Goal: Task Accomplishment & Management: Manage account settings

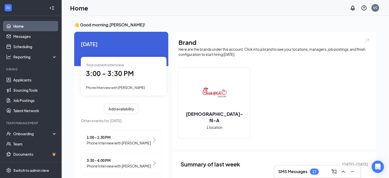
click at [126, 86] on span "Phone Interview with [PERSON_NAME]" at bounding box center [115, 87] width 59 height 4
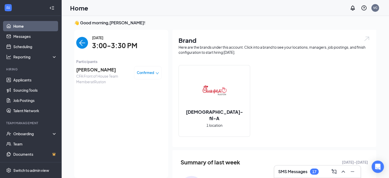
click at [86, 70] on span "[PERSON_NAME]" at bounding box center [103, 69] width 54 height 7
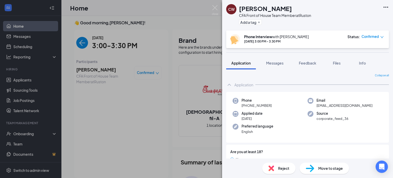
click at [336, 170] on span "Move to stage" at bounding box center [330, 168] width 25 height 6
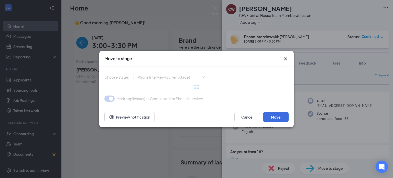
type input "Onsite Interview (next stage)"
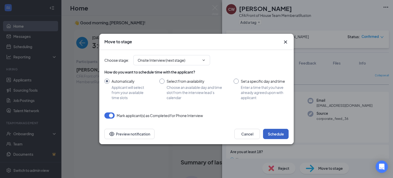
click at [276, 132] on button "Schedule" at bounding box center [276, 134] width 26 height 10
click at [212, 12] on img at bounding box center [215, 10] width 6 height 10
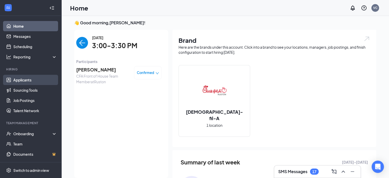
click at [29, 76] on link "Applicants" at bounding box center [35, 80] width 44 height 10
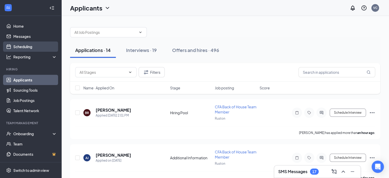
click at [28, 46] on link "Scheduling" at bounding box center [35, 46] width 44 height 10
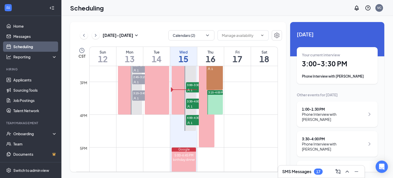
scroll to position [476, 0]
click at [94, 35] on icon "ChevronRight" at bounding box center [95, 35] width 5 height 6
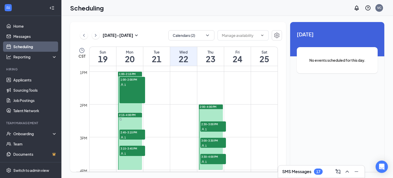
scroll to position [413, 0]
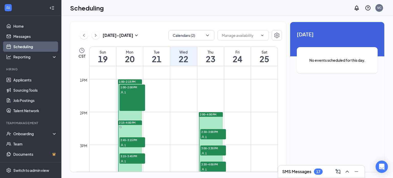
click at [209, 79] on td at bounding box center [183, 83] width 189 height 8
drag, startPoint x: 205, startPoint y: 93, endPoint x: 206, endPoint y: 111, distance: 17.9
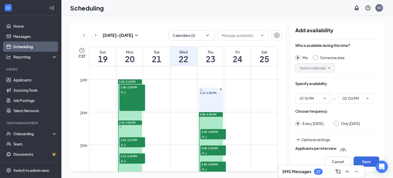
click at [337, 123] on input "Only [DATE]" at bounding box center [336, 123] width 4 height 4
radio input "true"
radio input "false"
click at [368, 158] on button "Save" at bounding box center [367, 161] width 26 height 10
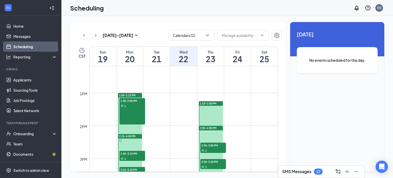
scroll to position [373, 0]
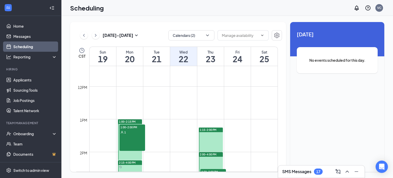
click at [85, 36] on icon "ChevronLeft" at bounding box center [83, 35] width 5 height 6
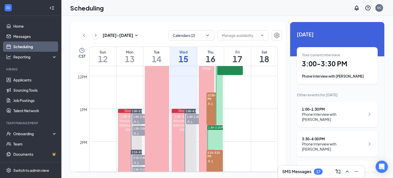
scroll to position [444, 0]
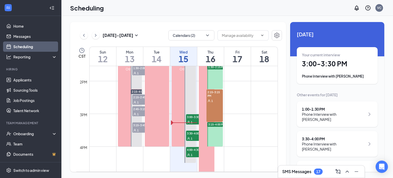
click at [96, 35] on icon "ChevronRight" at bounding box center [96, 35] width 2 height 3
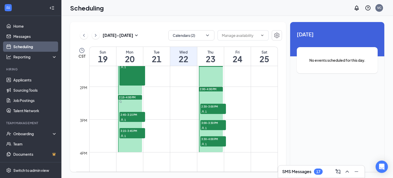
scroll to position [431, 0]
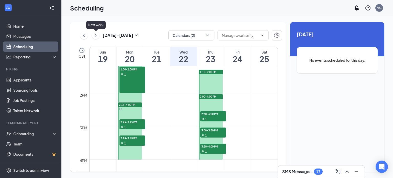
click at [94, 37] on icon "ChevronRight" at bounding box center [95, 35] width 5 height 6
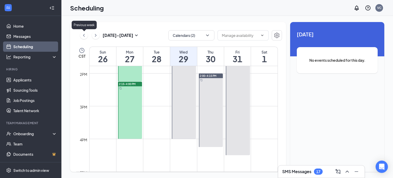
click at [86, 37] on icon "ChevronLeft" at bounding box center [83, 35] width 5 height 6
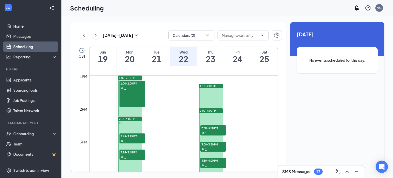
scroll to position [424, 0]
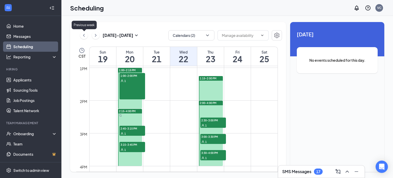
click at [84, 36] on icon "ChevronLeft" at bounding box center [84, 35] width 2 height 3
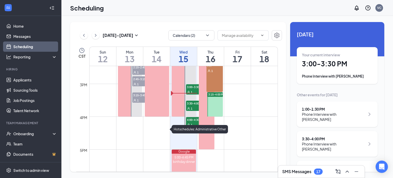
scroll to position [473, 0]
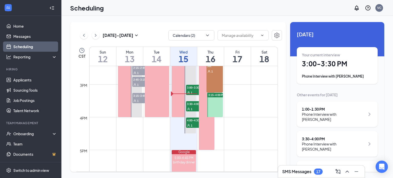
click at [217, 112] on div at bounding box center [215, 105] width 16 height 24
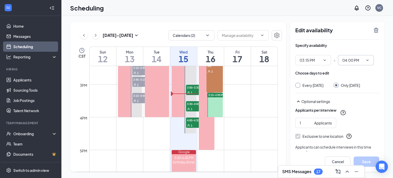
click at [368, 59] on icon "ChevronDown" at bounding box center [367, 60] width 4 height 4
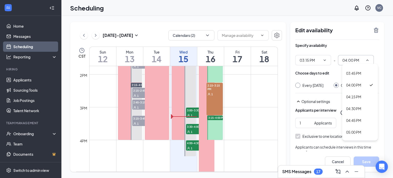
scroll to position [744, 0]
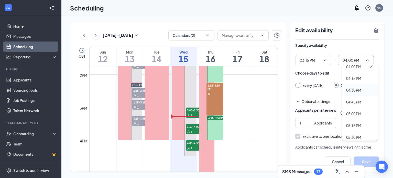
click at [355, 89] on div "04:30 PM" at bounding box center [353, 90] width 15 height 6
type input "04:30 PM"
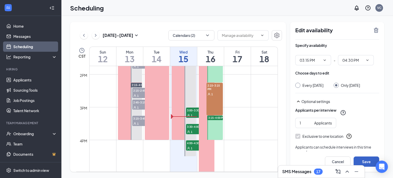
click at [367, 161] on button "Save" at bounding box center [367, 161] width 26 height 10
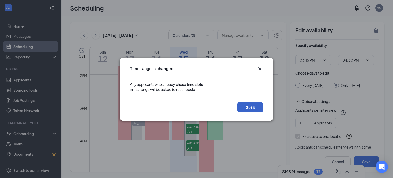
click at [256, 105] on button "Got it" at bounding box center [250, 107] width 26 height 10
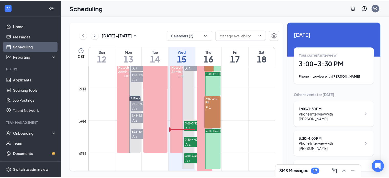
scroll to position [462, 0]
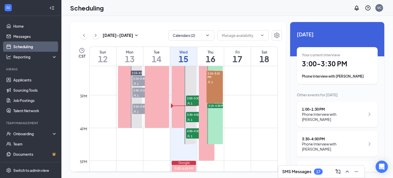
click at [216, 127] on div at bounding box center [215, 123] width 16 height 41
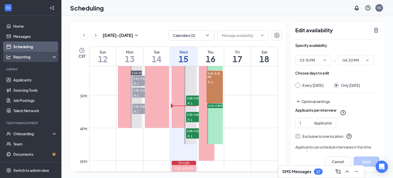
click at [18, 61] on div "Reporting" at bounding box center [30, 57] width 61 height 10
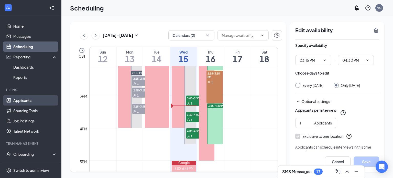
click at [24, 98] on link "Applicants" at bounding box center [35, 100] width 44 height 10
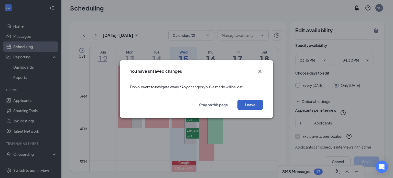
click at [253, 101] on button "Leave" at bounding box center [250, 105] width 26 height 10
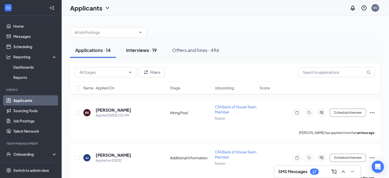
click at [135, 49] on div "Interviews · 19" at bounding box center [141, 50] width 31 height 6
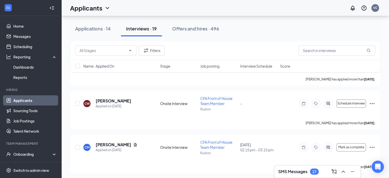
scroll to position [670, 0]
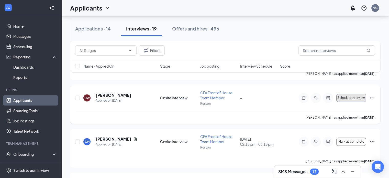
click at [343, 100] on button "Schedule interview" at bounding box center [351, 98] width 30 height 8
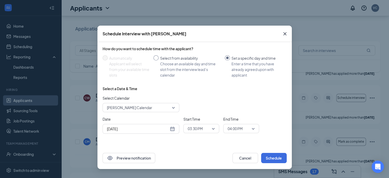
click at [157, 60] on input "Select from availability Choose an available day and time slot from the intervi…" at bounding box center [156, 57] width 5 height 5
radio input "true"
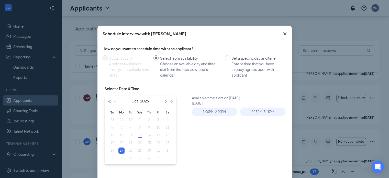
click at [127, 148] on table "Su Mo Tu We Th Fr Sa 28 29 30 1 2 3 4 5 6 7 8 9 10 11 12 13 14 15 16 17 18 19 2…" at bounding box center [140, 135] width 64 height 54
click at [128, 149] on table "Su Mo Tu We Th Fr Sa 28 29 30 1 2 3 4 5 6 7 8 9 10 11 12 13 14 15 16 17 18 19 2…" at bounding box center [140, 135] width 64 height 54
click at [138, 135] on table "Su Mo Tu We Th Fr Sa 28 29 30 1 2 3 4 5 6 7 8 9 10 11 12 13 14 15 16 17 18 19 2…" at bounding box center [140, 135] width 64 height 54
click at [146, 135] on table "Su Mo Tu We Th Fr Sa 28 29 30 1 2 3 4 5 6 7 8 9 10 11 12 13 14 15 16 17 18 19 2…" at bounding box center [140, 135] width 64 height 54
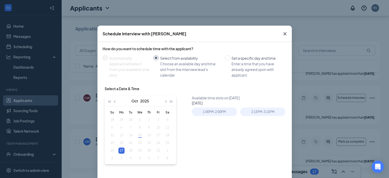
click at [146, 135] on table "Su Mo Tu We Th Fr Sa 28 29 30 1 2 3 4 5 6 7 8 9 10 11 12 13 14 15 16 17 18 19 2…" at bounding box center [140, 135] width 64 height 54
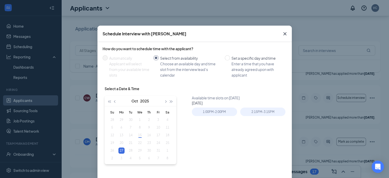
click at [146, 135] on table "Su Mo Tu We Th Fr Sa 28 29 30 1 2 3 4 5 6 7 8 9 10 11 12 13 14 15 16 17 18 19 2…" at bounding box center [140, 135] width 64 height 54
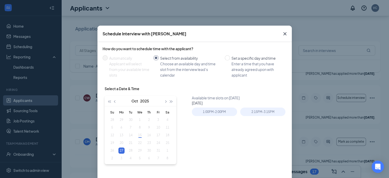
click at [146, 135] on table "Su Mo Tu We Th Fr Sa 28 29 30 1 2 3 4 5 6 7 8 9 10 11 12 13 14 15 16 17 18 19 2…" at bounding box center [140, 135] width 64 height 54
drag, startPoint x: 146, startPoint y: 135, endPoint x: 149, endPoint y: 65, distance: 70.2
click at [149, 65] on div "How do you want to schedule time with the applicant? Automatically Applicant wi…" at bounding box center [195, 108] width 184 height 128
click at [225, 61] on label "Set a specific day and time Enter a time that you have already agreed upon with…" at bounding box center [255, 66] width 60 height 23
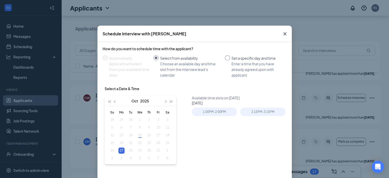
click at [225, 60] on input "Set a specific day and time Enter a time that you have already agreed upon with…" at bounding box center [227, 57] width 5 height 5
radio input "true"
radio input "false"
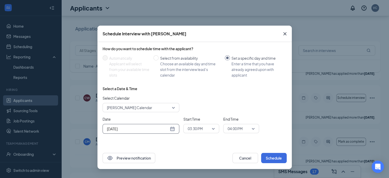
click at [173, 129] on div "[DATE]" at bounding box center [141, 129] width 68 height 6
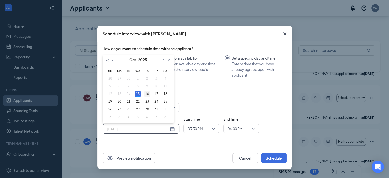
type input "[DATE]"
click at [146, 95] on div "16" at bounding box center [147, 94] width 6 height 6
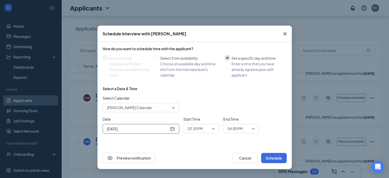
click at [210, 128] on span "03:30 PM" at bounding box center [201, 129] width 27 height 8
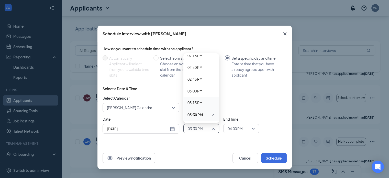
click at [198, 101] on span "03:15 PM" at bounding box center [195, 103] width 15 height 6
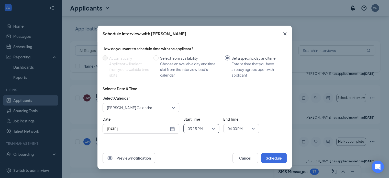
click at [254, 127] on span "04:00 PM" at bounding box center [241, 129] width 27 height 8
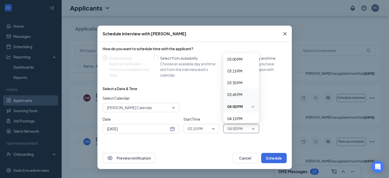
scroll to position [715, 0]
click at [241, 110] on span "04:15 PM" at bounding box center [234, 111] width 15 height 6
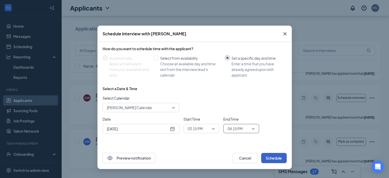
click at [272, 158] on button "Schedule" at bounding box center [274, 158] width 26 height 10
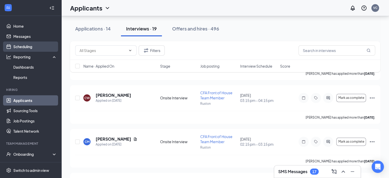
click at [25, 45] on link "Scheduling" at bounding box center [35, 46] width 44 height 10
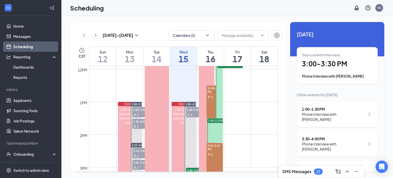
scroll to position [382, 0]
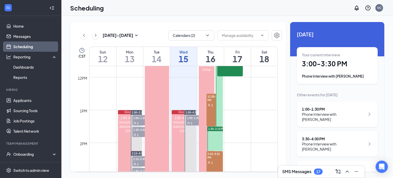
click at [97, 38] on icon "ChevronRight" at bounding box center [95, 35] width 5 height 6
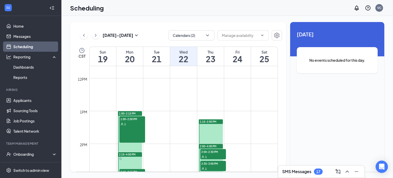
scroll to position [381, 0]
click at [210, 125] on div at bounding box center [211, 131] width 24 height 24
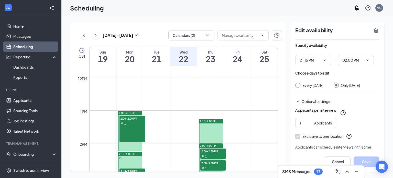
click at [337, 85] on input "Only [DATE]" at bounding box center [336, 85] width 4 height 4
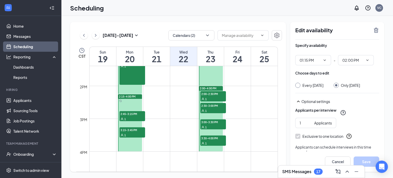
scroll to position [438, 0]
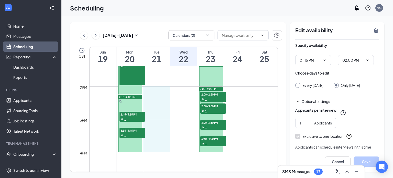
drag, startPoint x: 163, startPoint y: 86, endPoint x: 160, endPoint y: 147, distance: 60.5
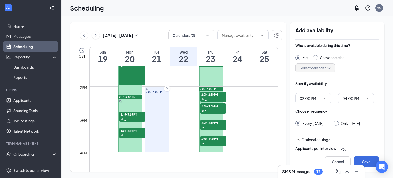
click at [338, 124] on div at bounding box center [336, 123] width 5 height 5
click at [337, 122] on input "Only [DATE]" at bounding box center [336, 123] width 4 height 4
radio input "true"
radio input "false"
click at [370, 160] on button "Save" at bounding box center [367, 161] width 26 height 10
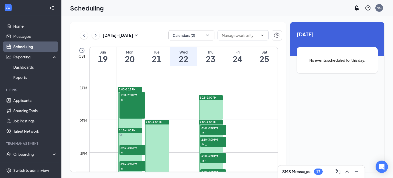
scroll to position [404, 0]
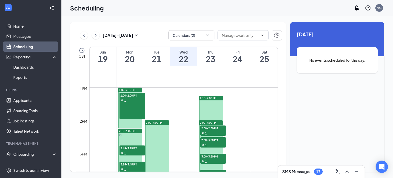
click at [214, 98] on span "1:15-2:00 PM" at bounding box center [208, 98] width 17 height 4
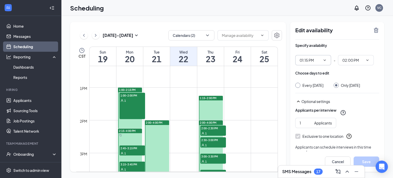
click at [320, 61] on input "01:15 PM" at bounding box center [310, 60] width 21 height 6
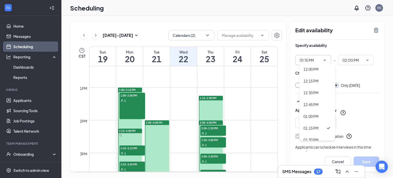
scroll to position [572, 0]
click at [311, 108] on div "01:00 PM" at bounding box center [310, 110] width 15 height 6
type input "01:00 PM"
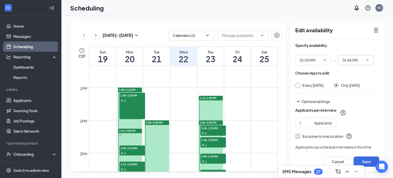
click at [367, 60] on icon "ChevronDown" at bounding box center [367, 60] width 4 height 4
click at [357, 98] on div "02:00 PM" at bounding box center [353, 100] width 15 height 6
type input "02:00 PM"
click at [366, 159] on button "Save" at bounding box center [367, 161] width 26 height 10
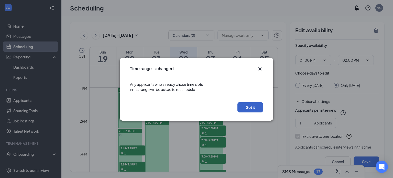
click at [259, 107] on button "Got it" at bounding box center [250, 107] width 26 height 10
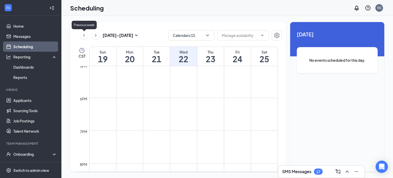
scroll to position [562, 0]
click at [83, 36] on icon "ChevronLeft" at bounding box center [83, 35] width 5 height 6
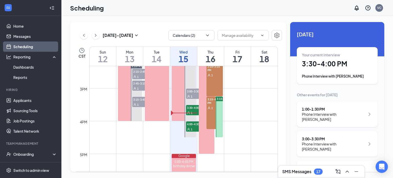
scroll to position [469, 0]
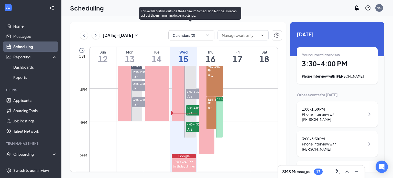
click at [194, 107] on span "3:30-4:00 PM" at bounding box center [199, 107] width 26 height 5
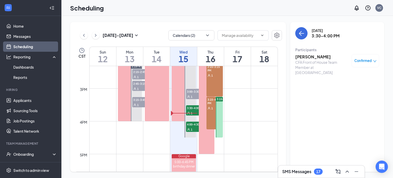
click at [295, 167] on div "SMS Messages 17" at bounding box center [321, 171] width 86 height 12
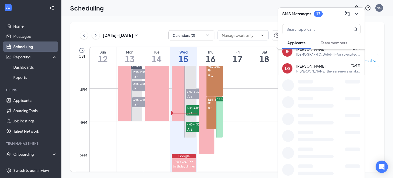
scroll to position [83, 0]
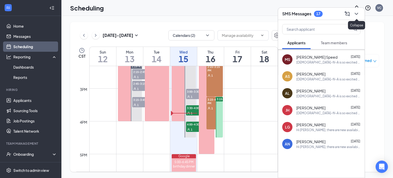
click at [357, 14] on icon "ChevronDown" at bounding box center [356, 14] width 3 height 2
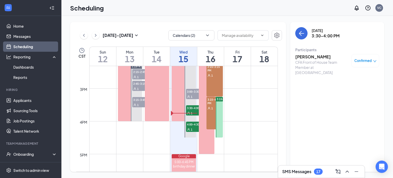
scroll to position [0, 0]
click at [317, 57] on h3 "[PERSON_NAME]" at bounding box center [322, 57] width 54 height 6
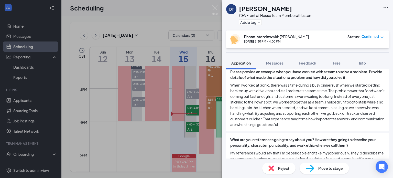
scroll to position [226, 0]
click at [274, 165] on div "Reject" at bounding box center [278, 167] width 33 height 11
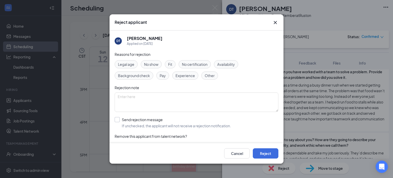
click at [119, 119] on input "Send rejection message If unchecked, the applicant will not receive a rejection…" at bounding box center [173, 122] width 116 height 11
checkbox input "true"
click at [264, 156] on button "Reject" at bounding box center [266, 153] width 26 height 10
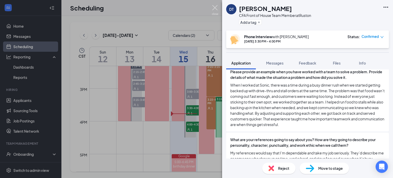
click at [215, 8] on img at bounding box center [215, 10] width 6 height 10
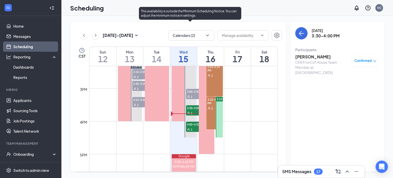
click at [188, 128] on icon "User" at bounding box center [188, 129] width 3 height 3
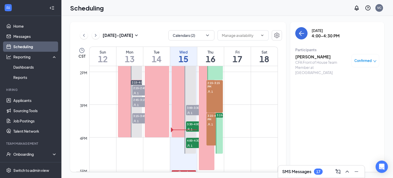
scroll to position [452, 0]
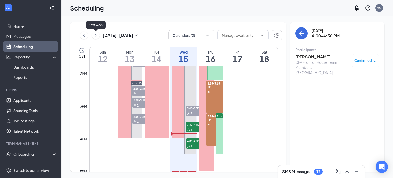
click at [95, 38] on icon "ChevronRight" at bounding box center [95, 35] width 5 height 6
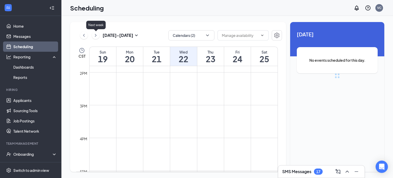
scroll to position [251, 0]
click at [95, 38] on icon "ChevronRight" at bounding box center [95, 35] width 5 height 6
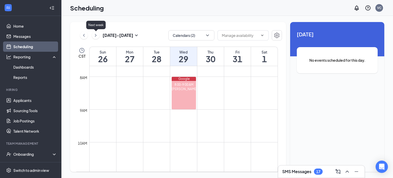
click at [95, 38] on icon "ChevronRight" at bounding box center [95, 35] width 5 height 6
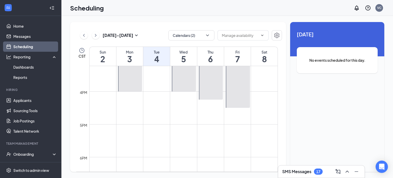
scroll to position [499, 0]
click at [83, 38] on icon "ChevronLeft" at bounding box center [83, 35] width 5 height 6
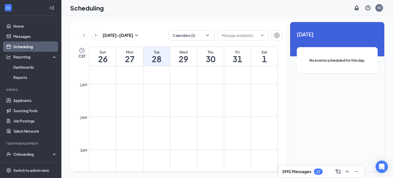
scroll to position [12, 0]
click at [82, 35] on icon "ChevronLeft" at bounding box center [83, 35] width 5 height 6
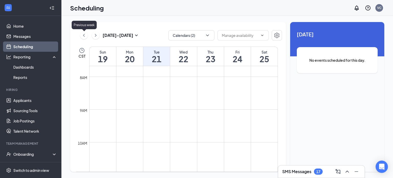
click at [82, 35] on icon "ChevronLeft" at bounding box center [83, 35] width 5 height 6
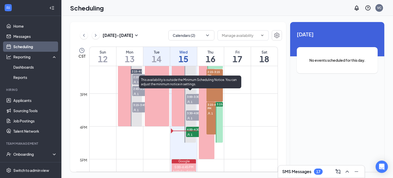
scroll to position [469, 0]
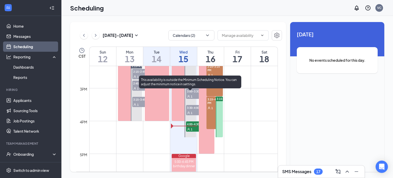
click at [192, 95] on span "1" at bounding box center [192, 97] width 2 height 4
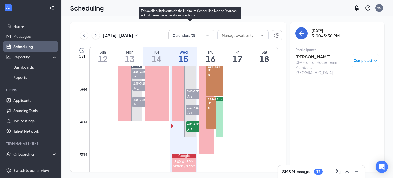
click at [193, 92] on span "3:00-3:30 PM" at bounding box center [199, 91] width 26 height 5
click at [193, 109] on span "3:30-4:00 PM" at bounding box center [199, 107] width 26 height 5
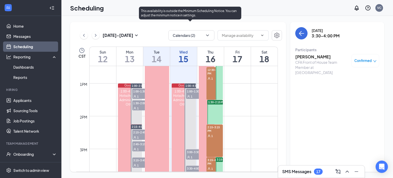
scroll to position [408, 0]
click at [192, 95] on div "1" at bounding box center [199, 96] width 26 height 5
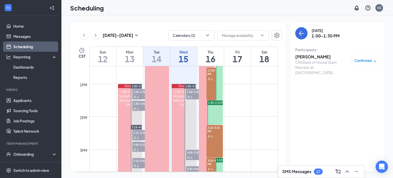
click at [309, 57] on h3 "[PERSON_NAME]" at bounding box center [322, 57] width 54 height 6
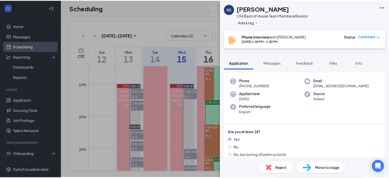
scroll to position [19, 0]
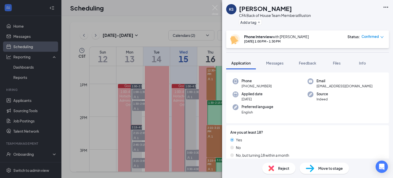
click at [318, 166] on span "Move to stage" at bounding box center [330, 168] width 25 height 6
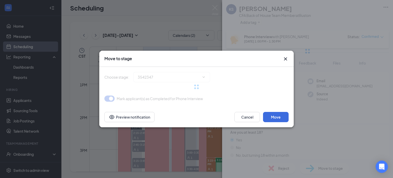
type input "Onsite Interview (next stage)"
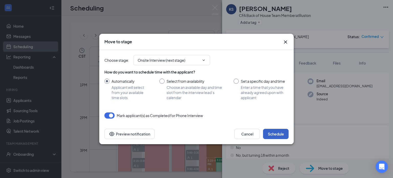
click at [276, 130] on button "Schedule" at bounding box center [276, 134] width 26 height 10
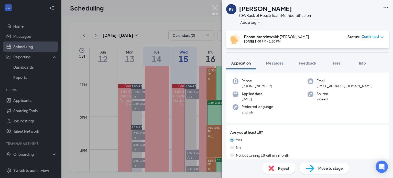
click at [215, 6] on img at bounding box center [215, 10] width 6 height 10
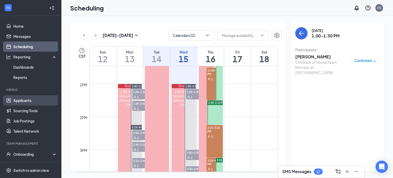
click at [24, 99] on link "Applicants" at bounding box center [35, 100] width 44 height 10
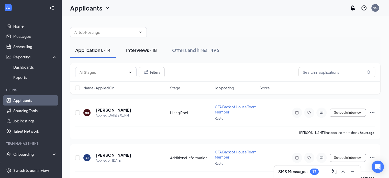
click at [147, 48] on div "Interviews · 18" at bounding box center [141, 50] width 31 height 6
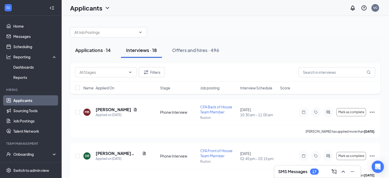
click at [92, 51] on div "Applications · 14" at bounding box center [93, 50] width 36 height 6
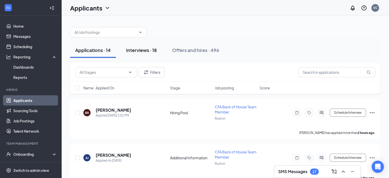
click at [144, 49] on div "Interviews · 18" at bounding box center [141, 50] width 31 height 6
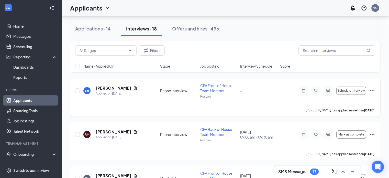
scroll to position [359, 0]
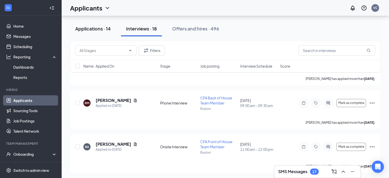
click at [99, 26] on div "Applications · 14" at bounding box center [93, 28] width 36 height 6
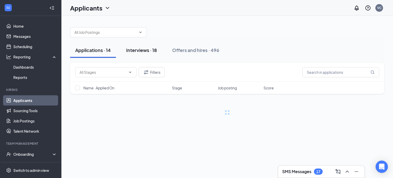
click at [148, 48] on div "Interviews · 18" at bounding box center [141, 50] width 31 height 6
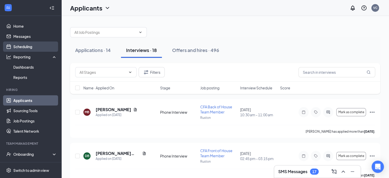
click at [15, 45] on link "Scheduling" at bounding box center [35, 46] width 44 height 10
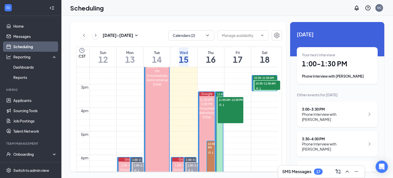
scroll to position [336, 0]
